Goal: Navigation & Orientation: Find specific page/section

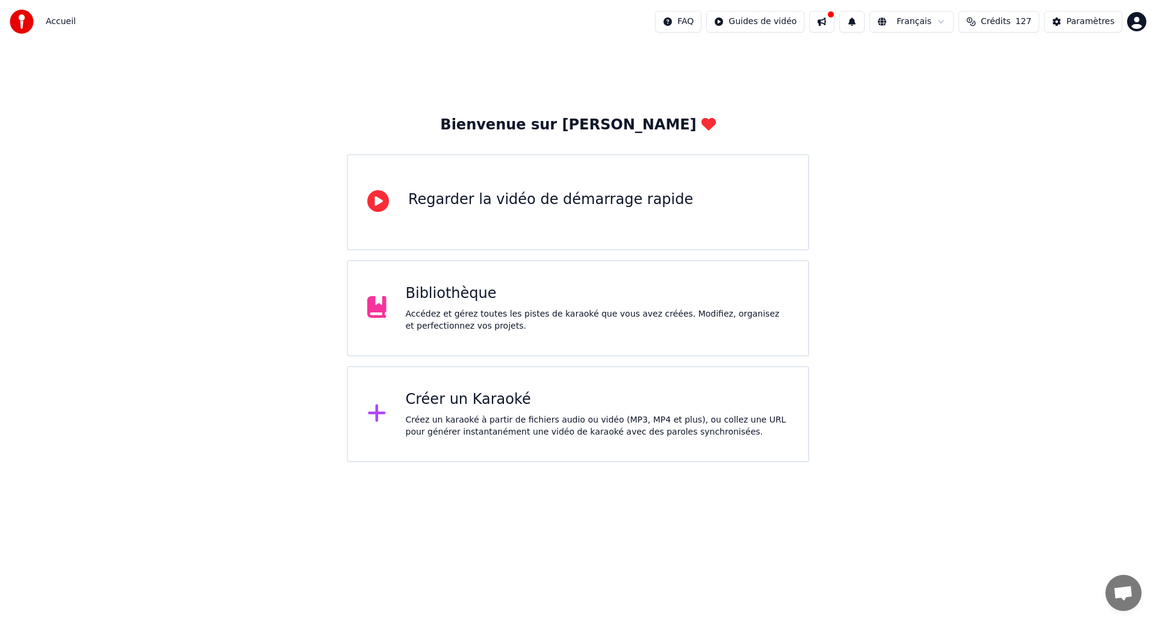
click at [928, 265] on div "Bienvenue sur Youka Regarder la vidéo de démarrage rapide Bibliothèque Accédez …" at bounding box center [578, 252] width 1156 height 419
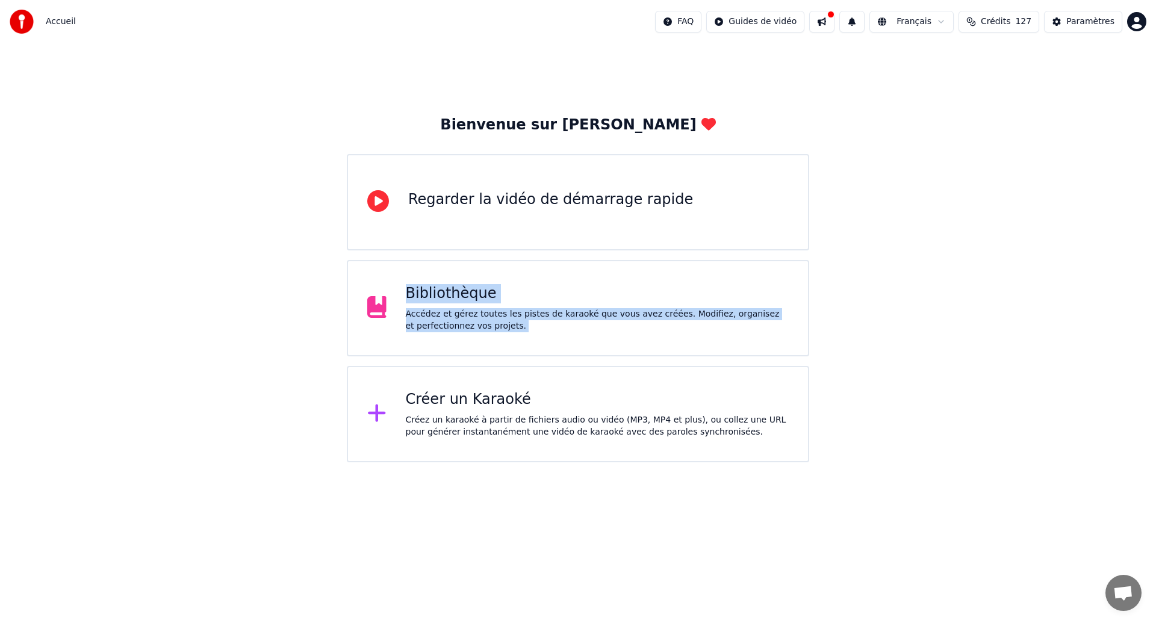
drag, startPoint x: 553, startPoint y: 331, endPoint x: 522, endPoint y: 327, distance: 30.9
click at [522, 327] on div "Bienvenue sur Youka Regarder la vidéo de démarrage rapide Bibliothèque Accédez …" at bounding box center [578, 252] width 1156 height 419
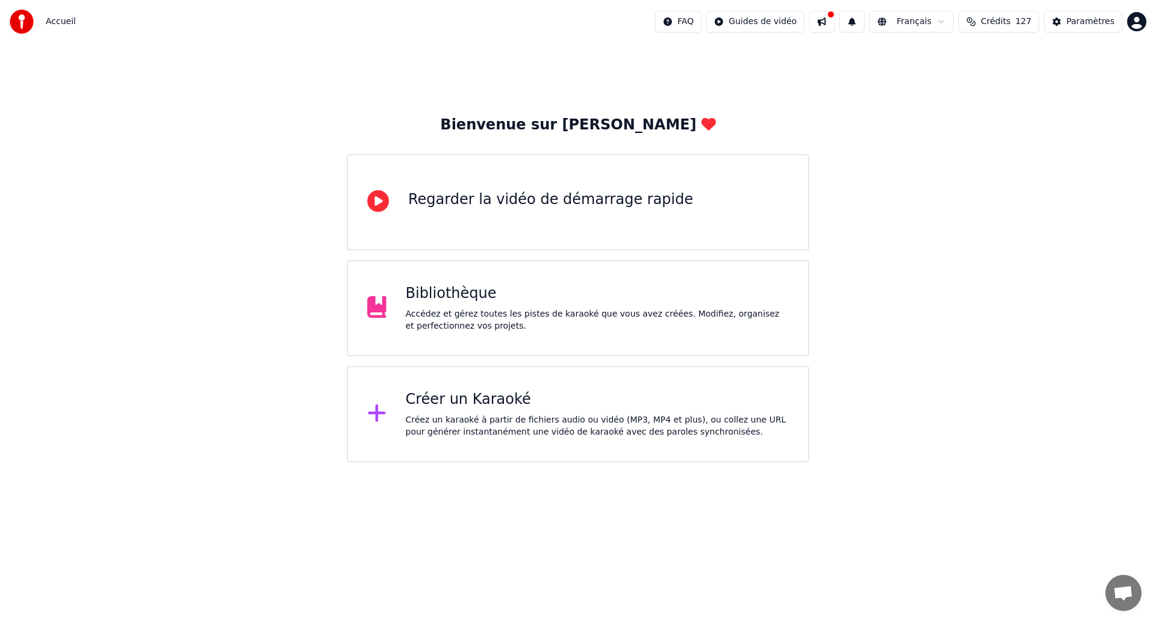
click at [553, 297] on div "Bibliothèque" at bounding box center [597, 293] width 383 height 19
